Goal: Information Seeking & Learning: Learn about a topic

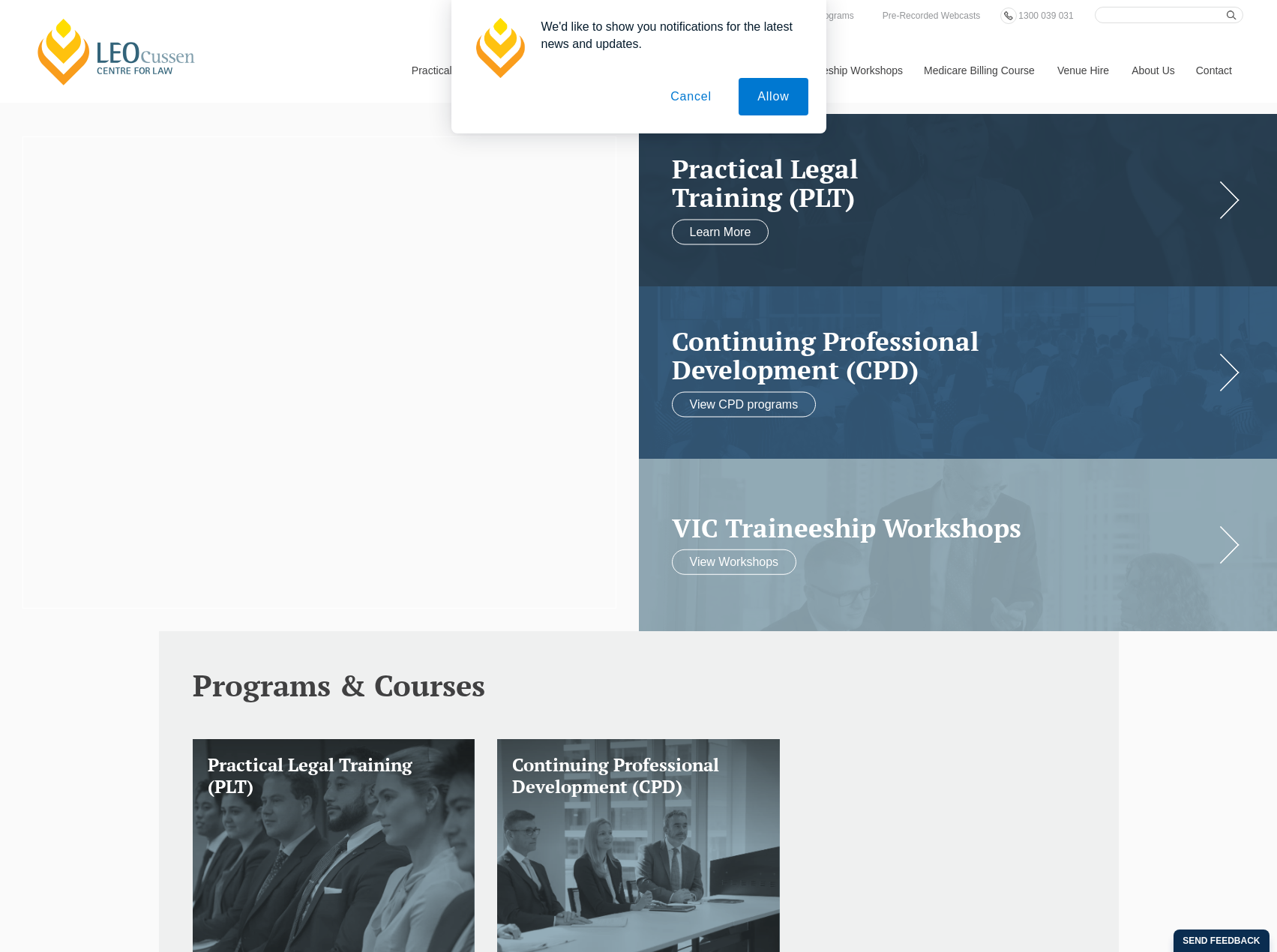
click at [697, 96] on button "Cancel" at bounding box center [690, 96] width 79 height 37
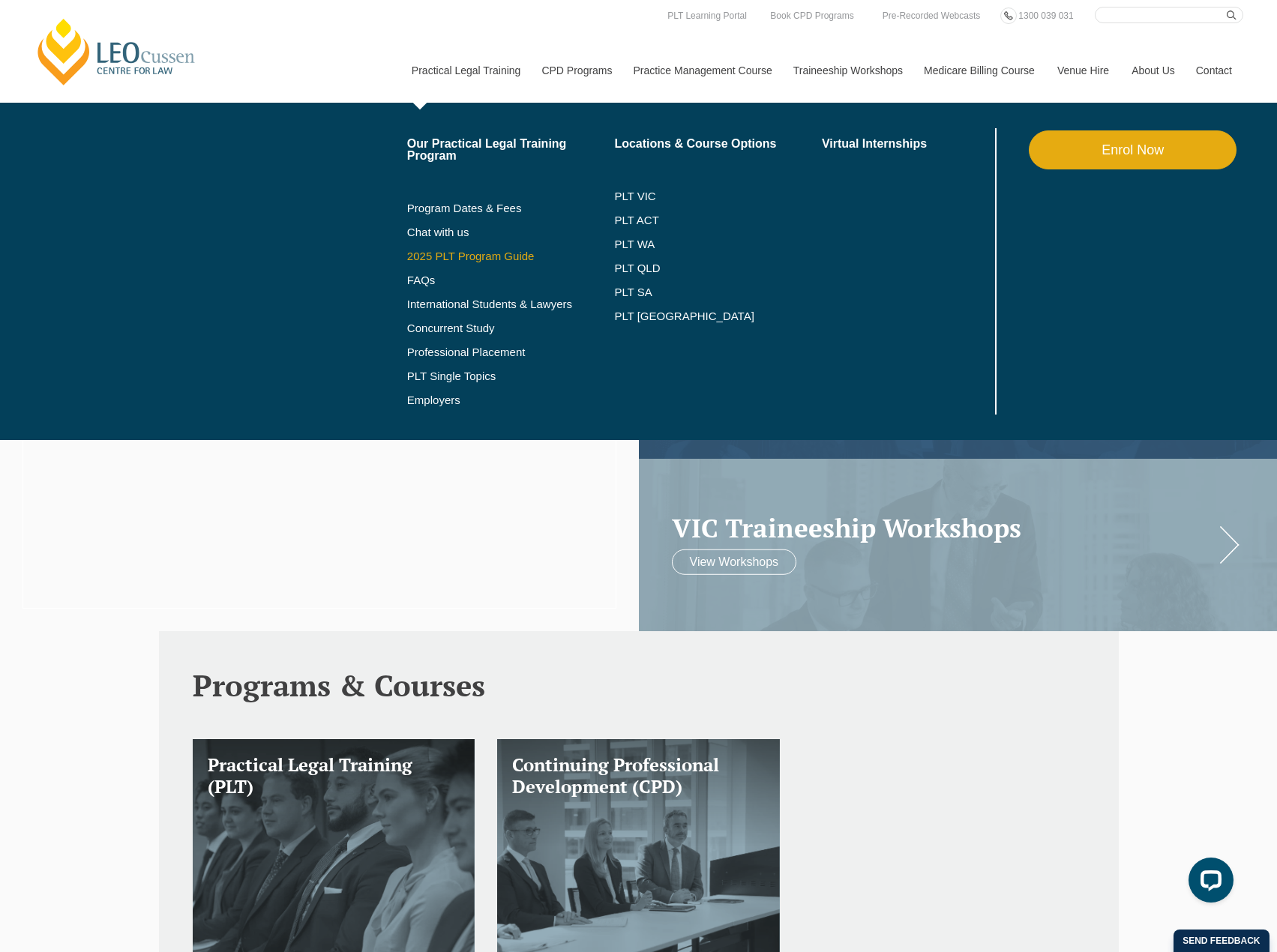
click at [479, 254] on link "2025 PLT Program Guide" at bounding box center [492, 257] width 170 height 12
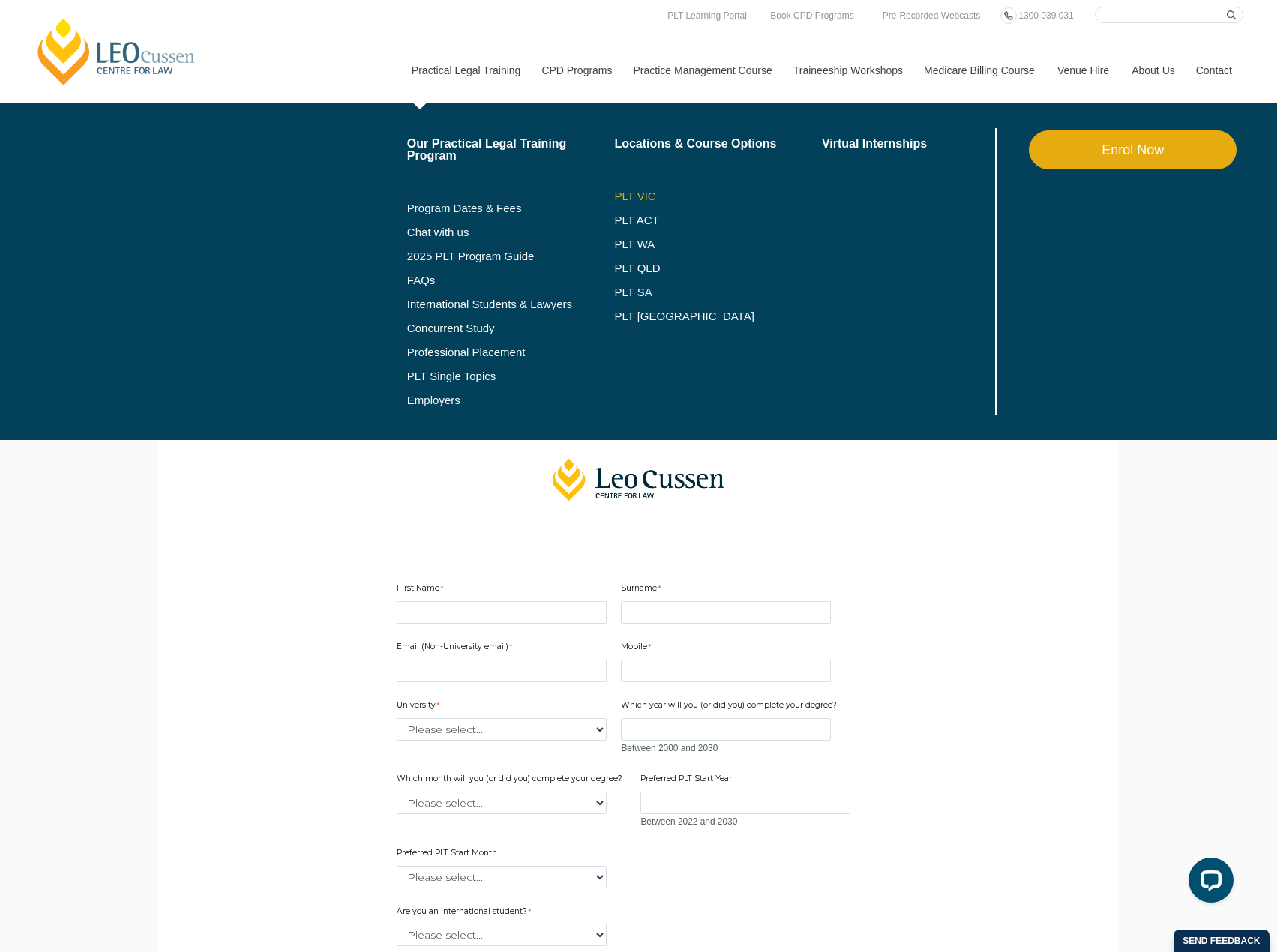
click at [622, 194] on link "PLT VIC" at bounding box center [718, 197] width 208 height 12
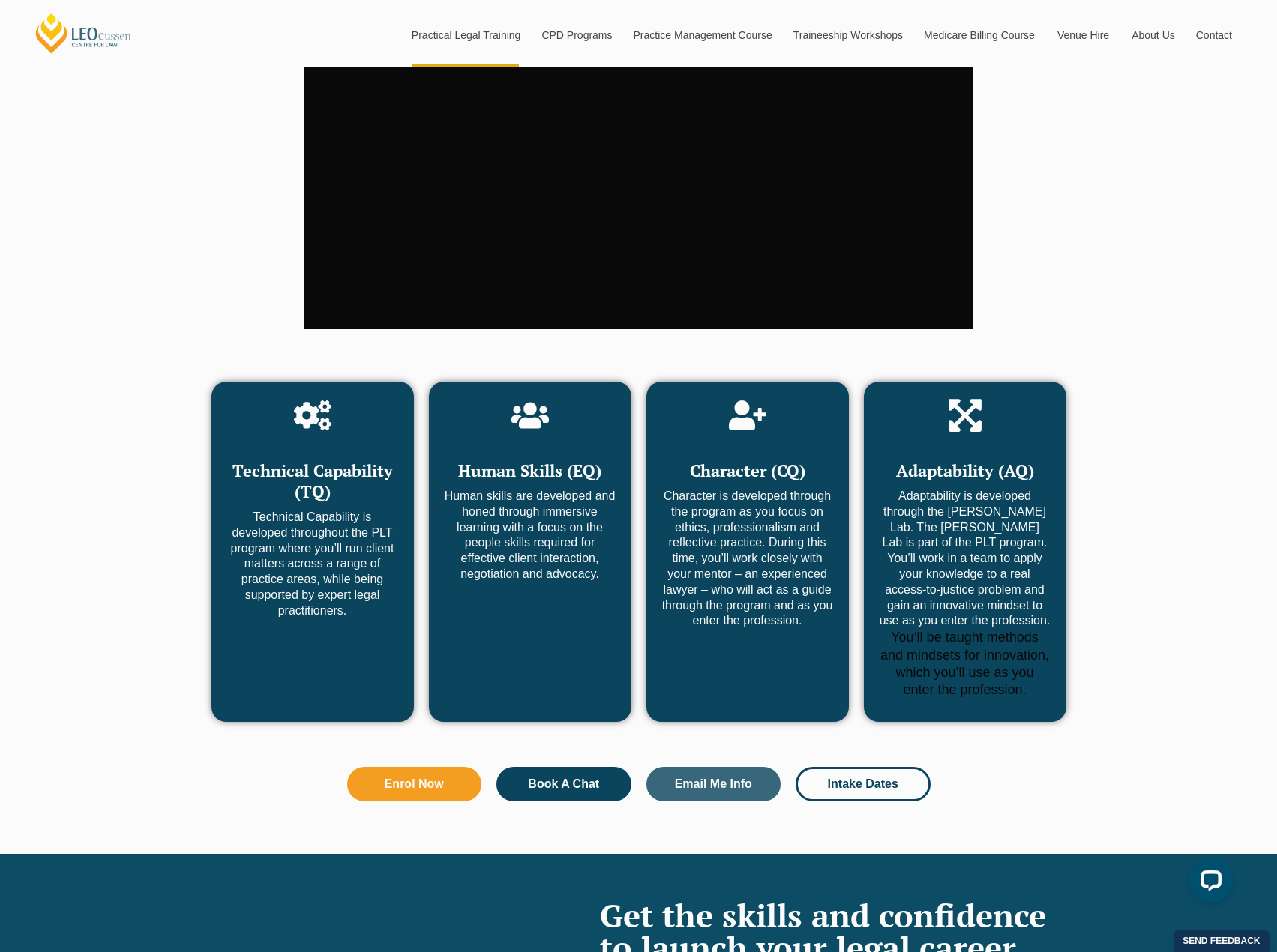
scroll to position [5774, 0]
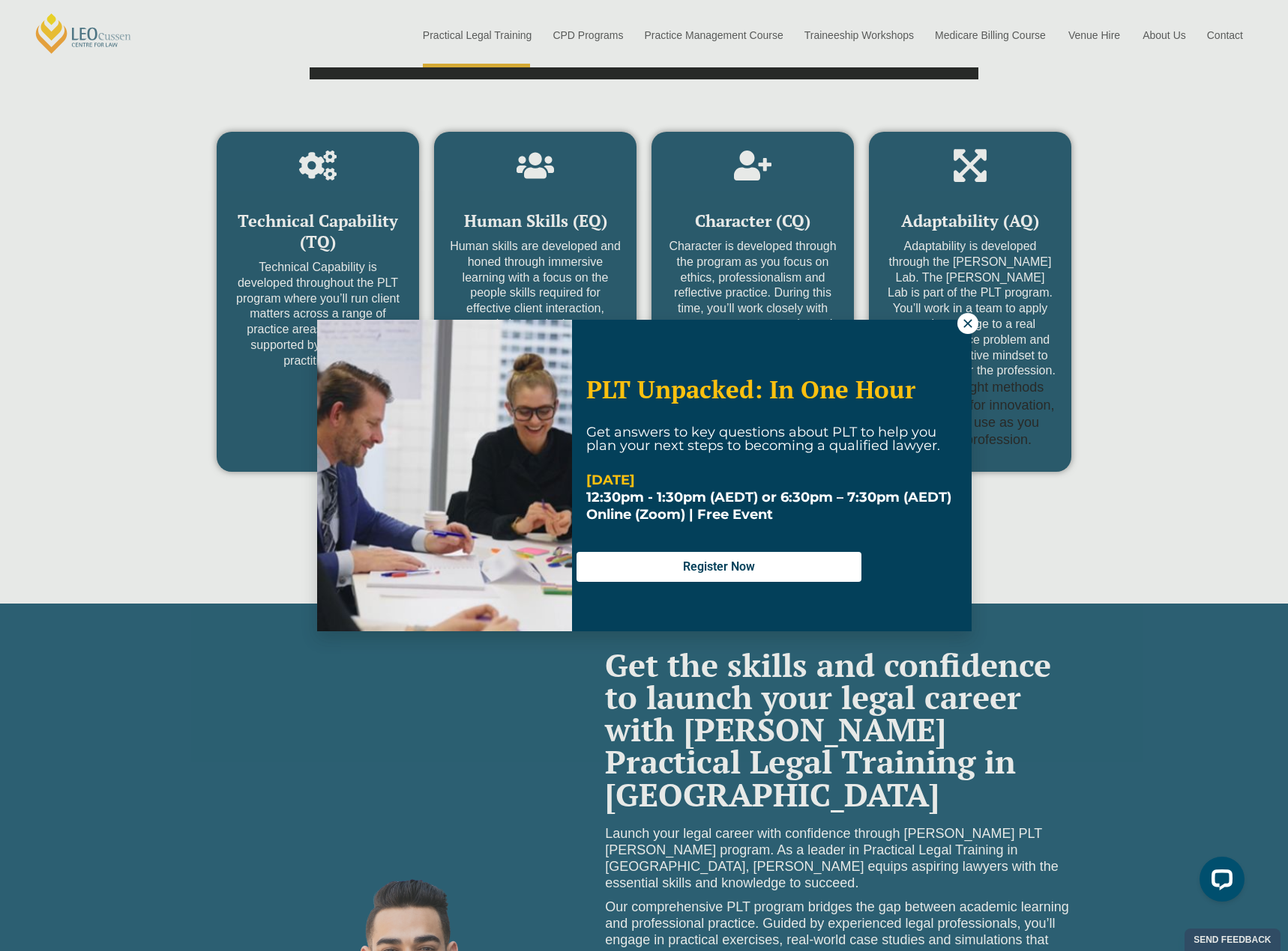
click at [964, 323] on icon at bounding box center [968, 324] width 13 height 13
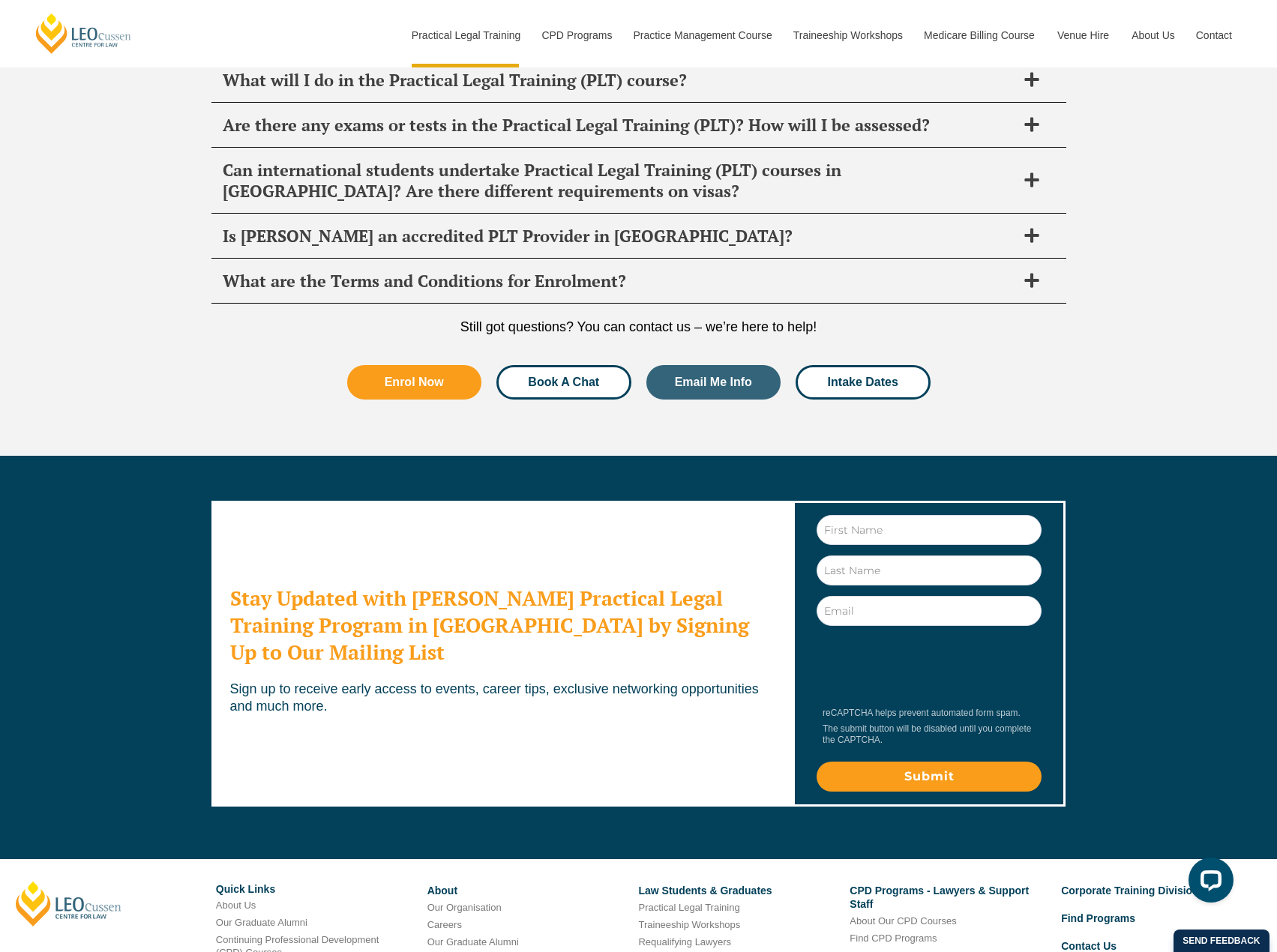
scroll to position [7938, 0]
